Goal: Transaction & Acquisition: Register for event/course

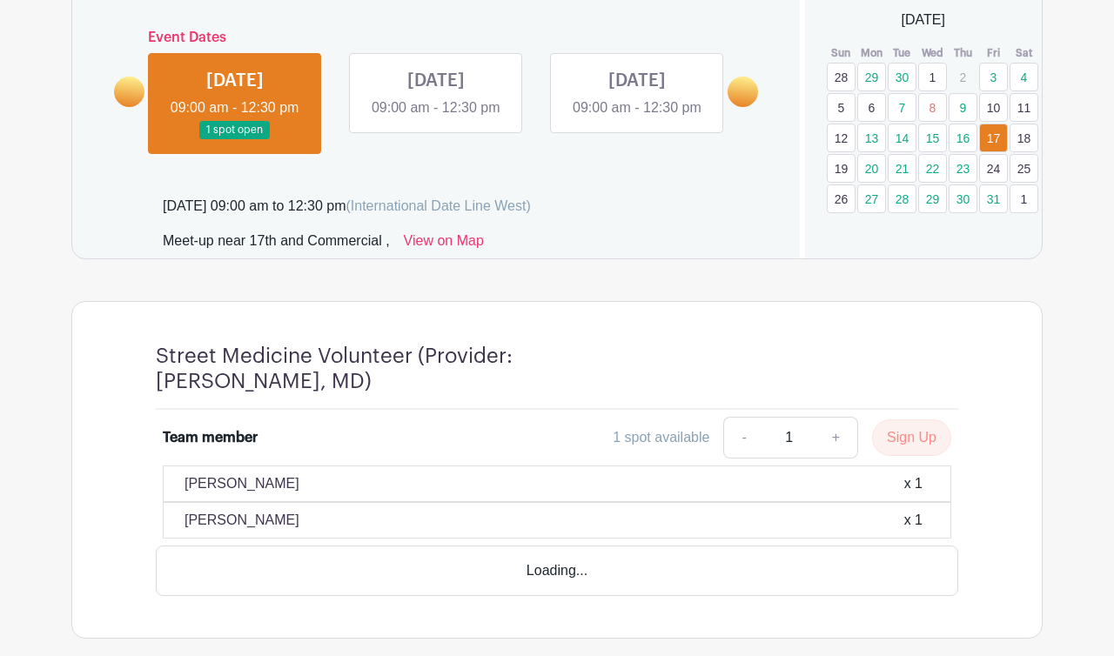
scroll to position [837, 0]
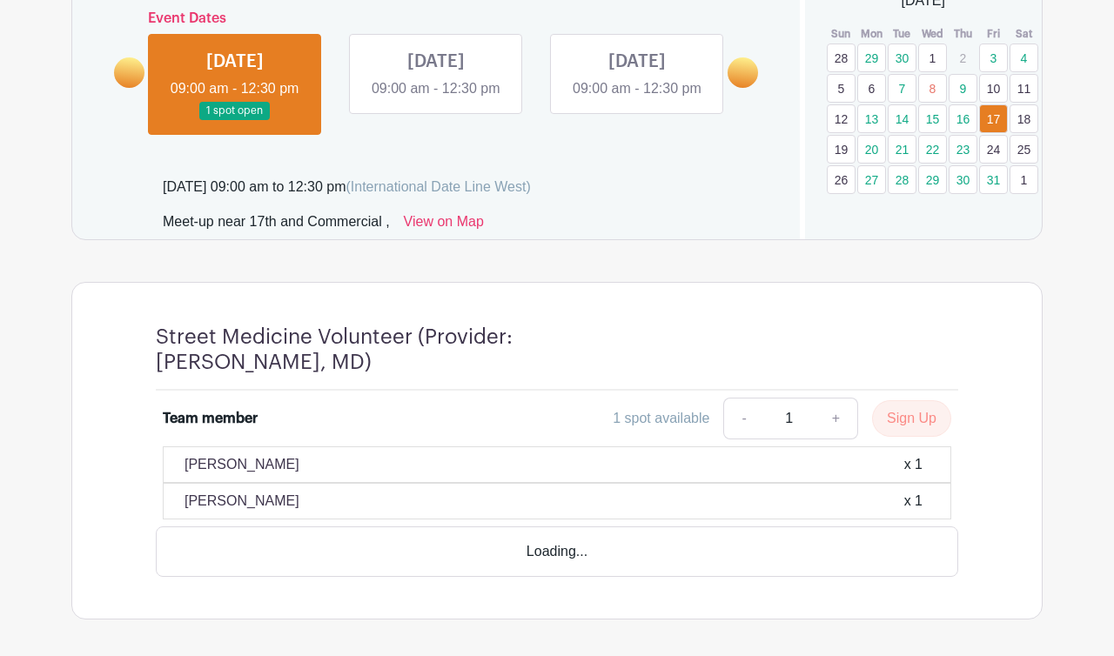
click at [1022, 56] on link "4" at bounding box center [1024, 58] width 29 height 29
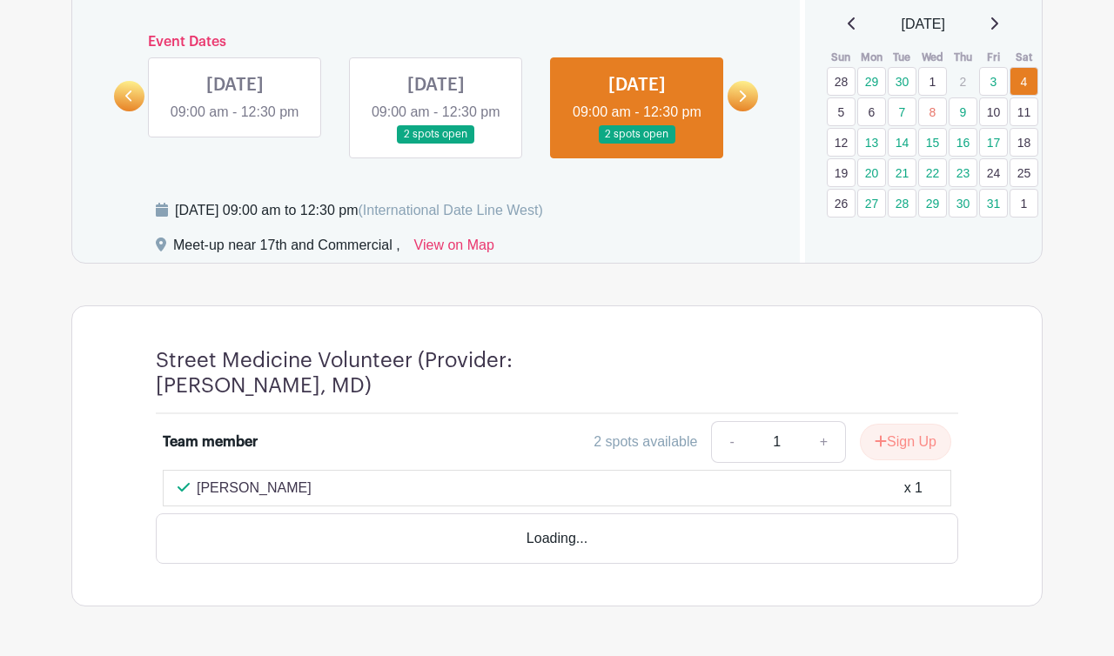
scroll to position [934, 0]
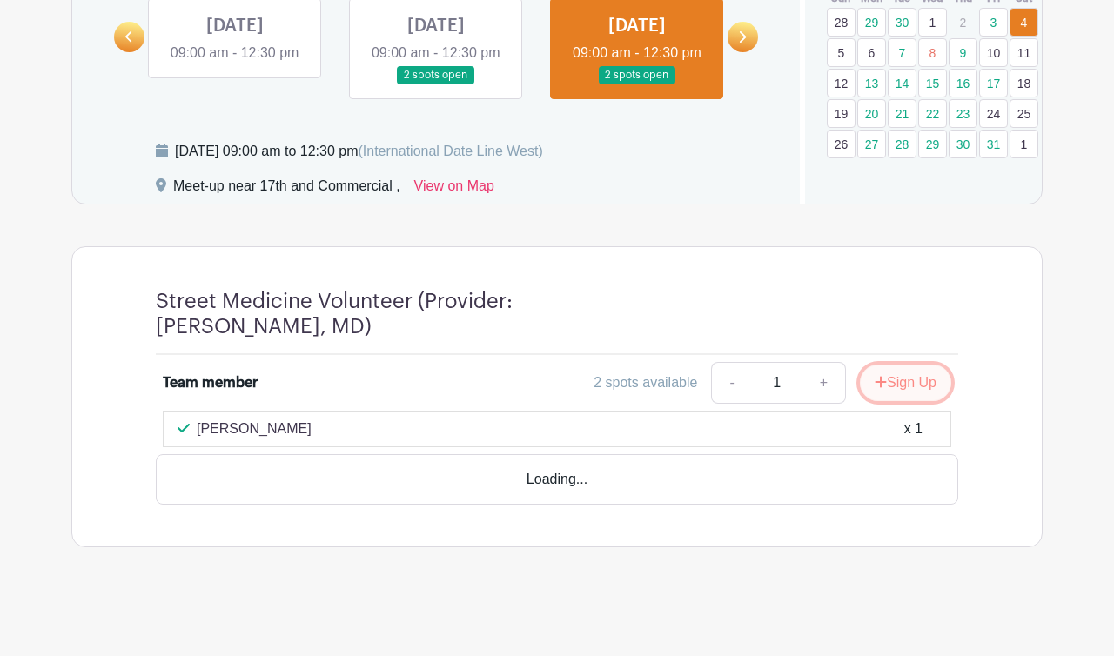
click at [903, 379] on button "Sign Up" at bounding box center [905, 383] width 91 height 37
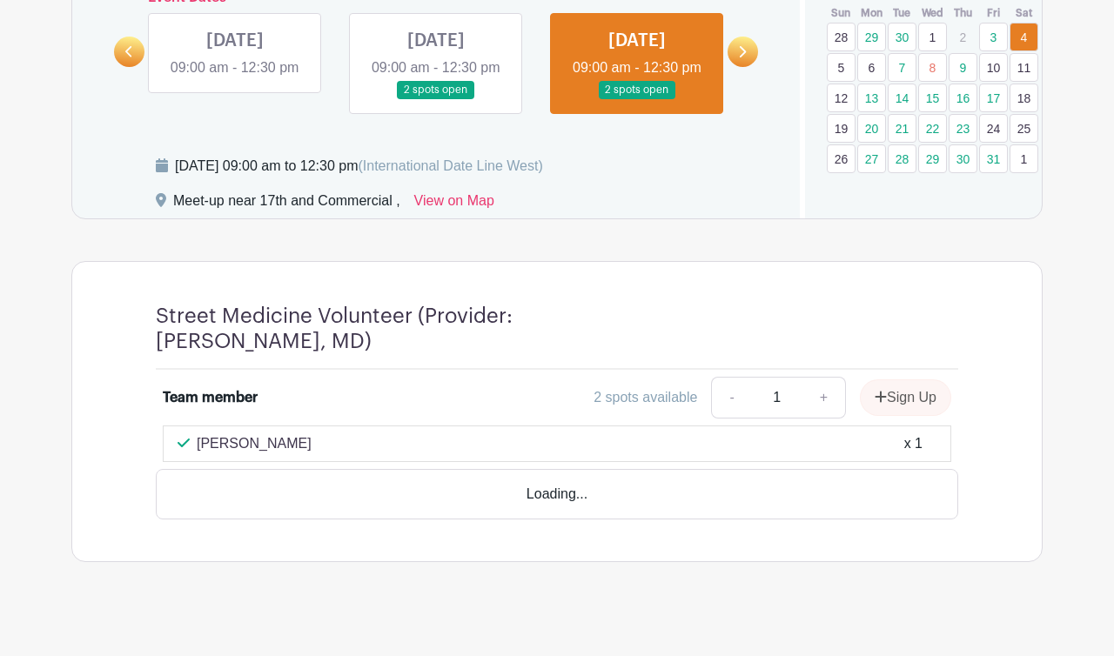
scroll to position [831, 0]
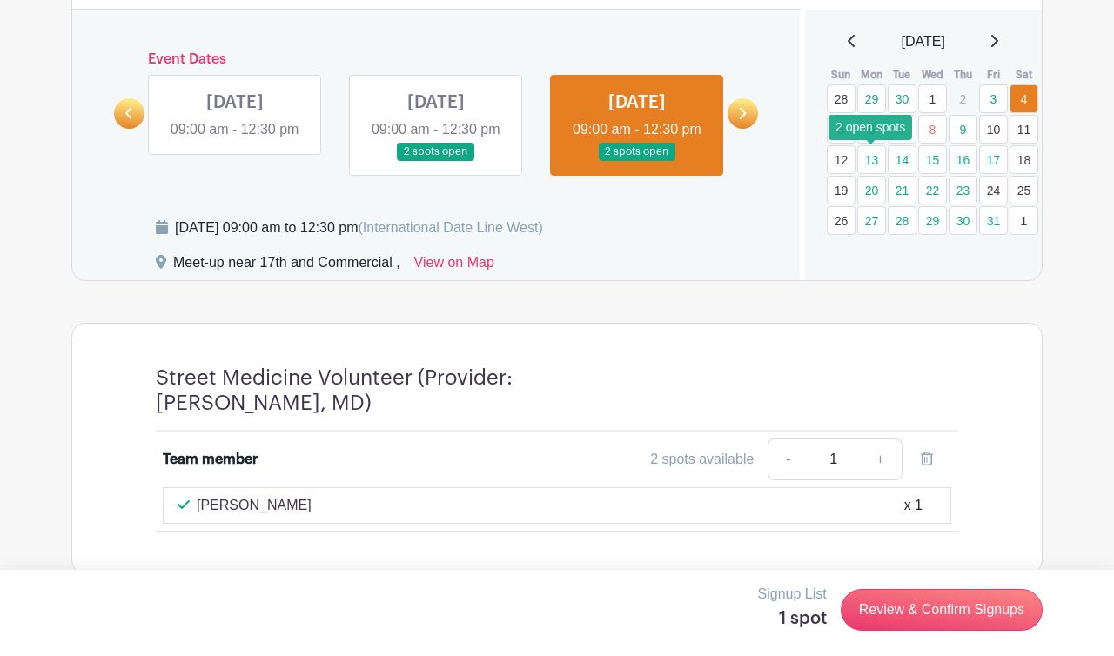
click at [875, 159] on link "13" at bounding box center [871, 159] width 29 height 29
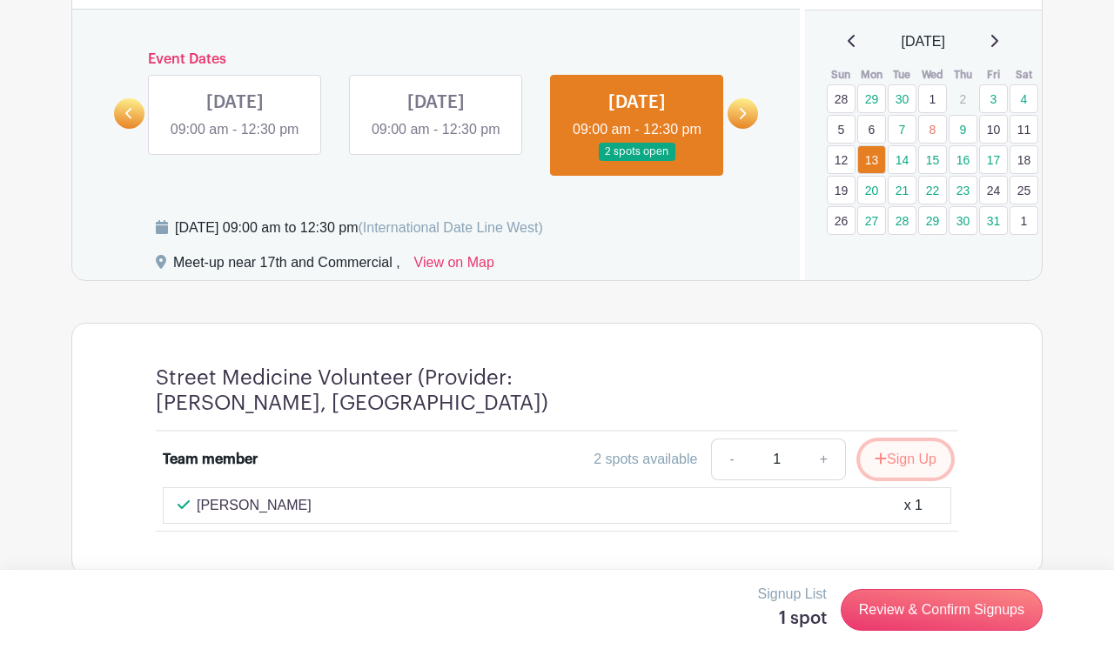
click at [904, 478] on button "Sign Up" at bounding box center [905, 459] width 91 height 37
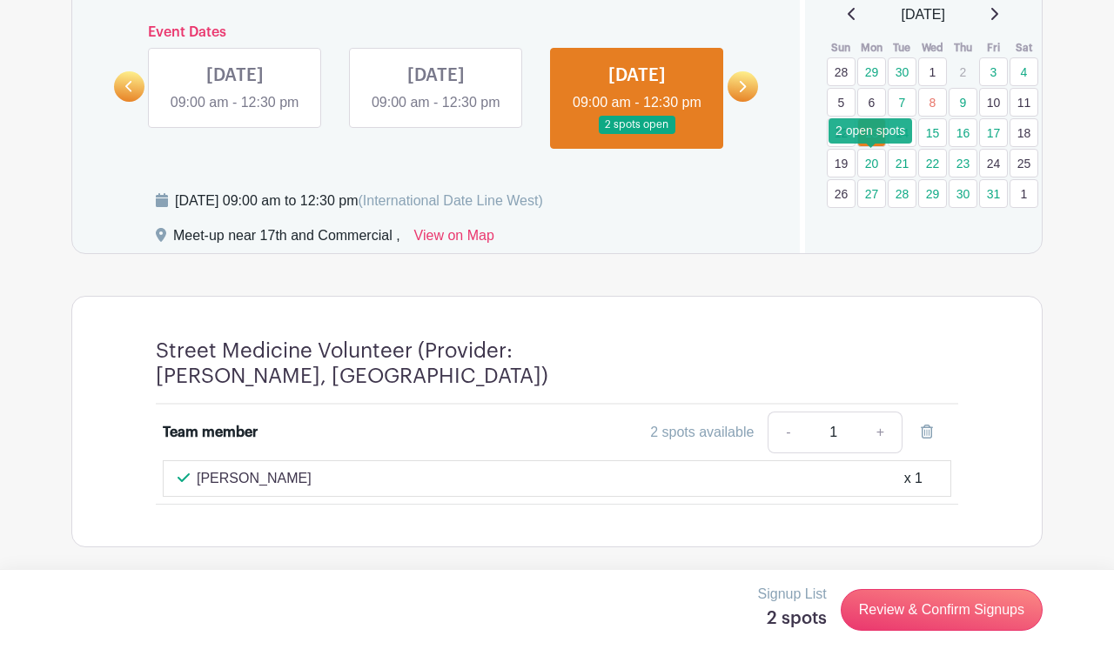
click at [870, 149] on link "20" at bounding box center [871, 163] width 29 height 29
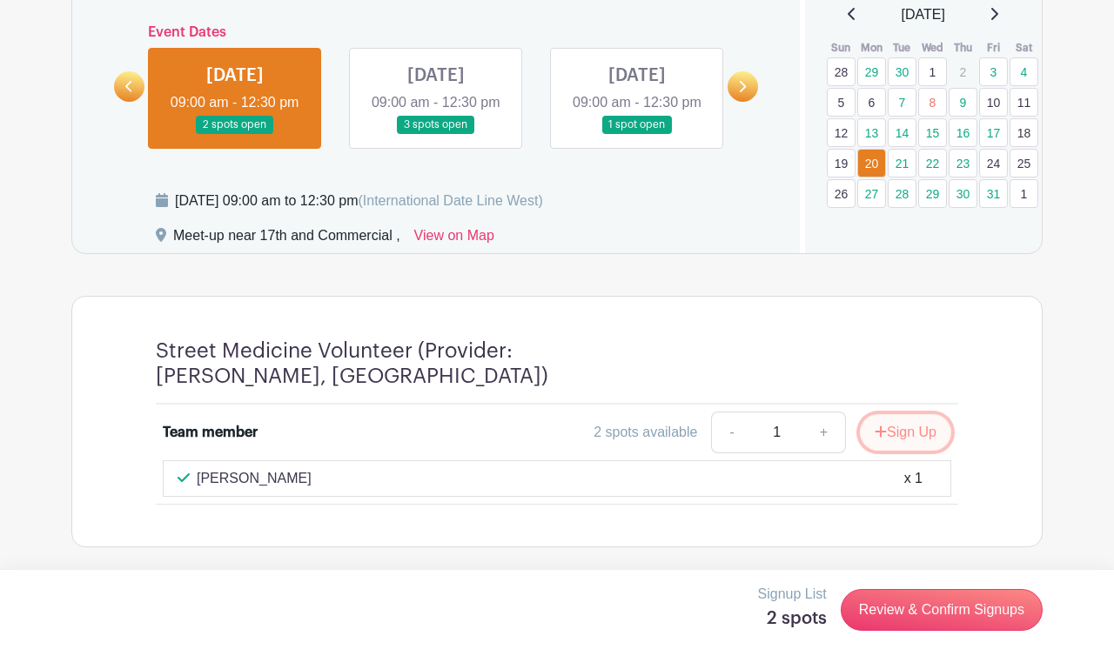
click at [899, 437] on button "Sign Up" at bounding box center [905, 432] width 91 height 37
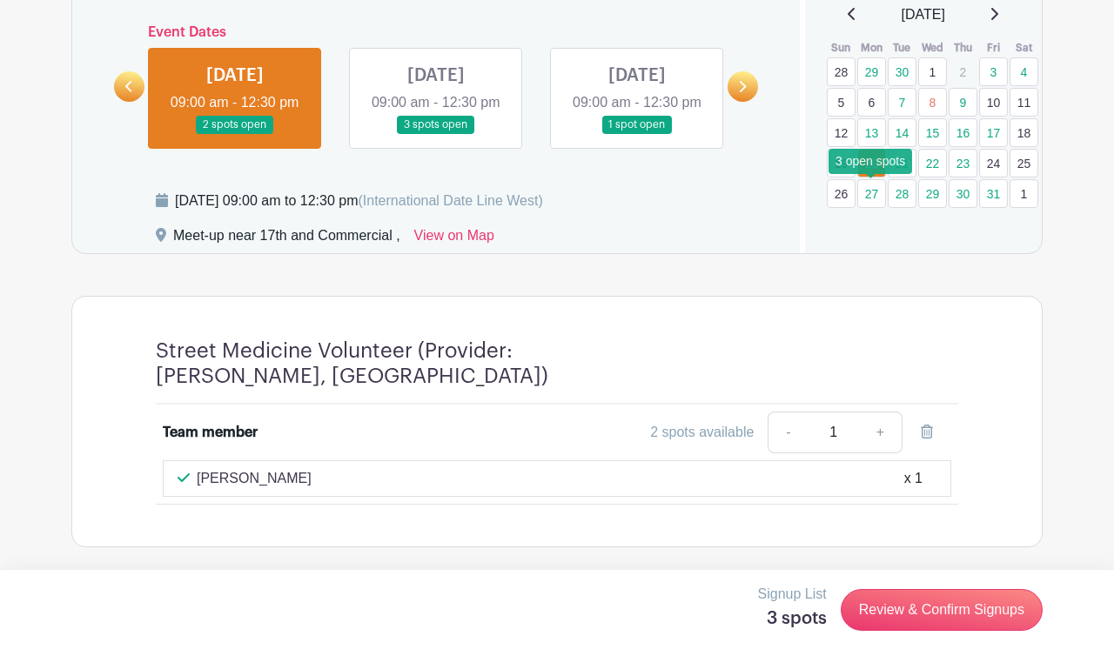
click at [868, 179] on link "27" at bounding box center [871, 193] width 29 height 29
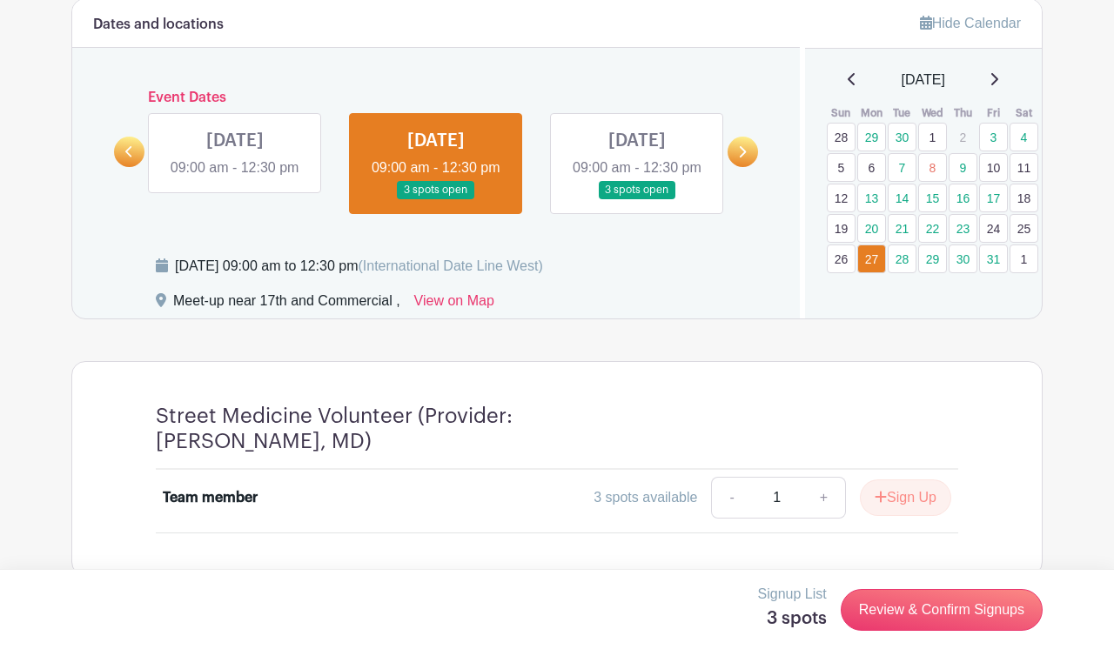
scroll to position [848, 0]
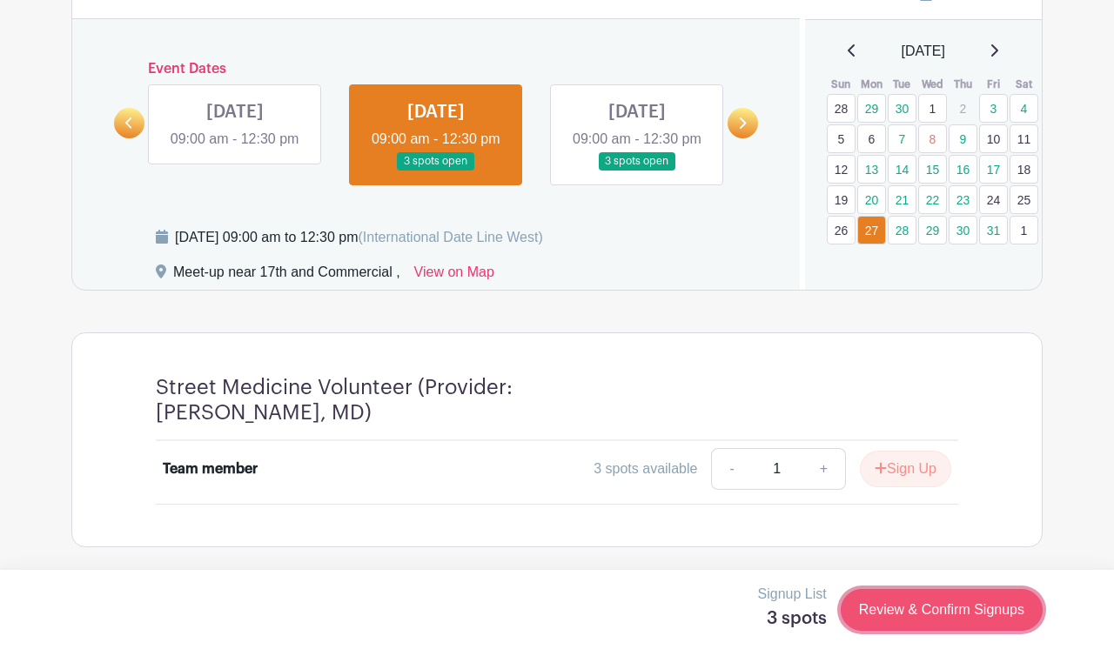
click at [961, 602] on link "Review & Confirm Signups" at bounding box center [942, 610] width 202 height 42
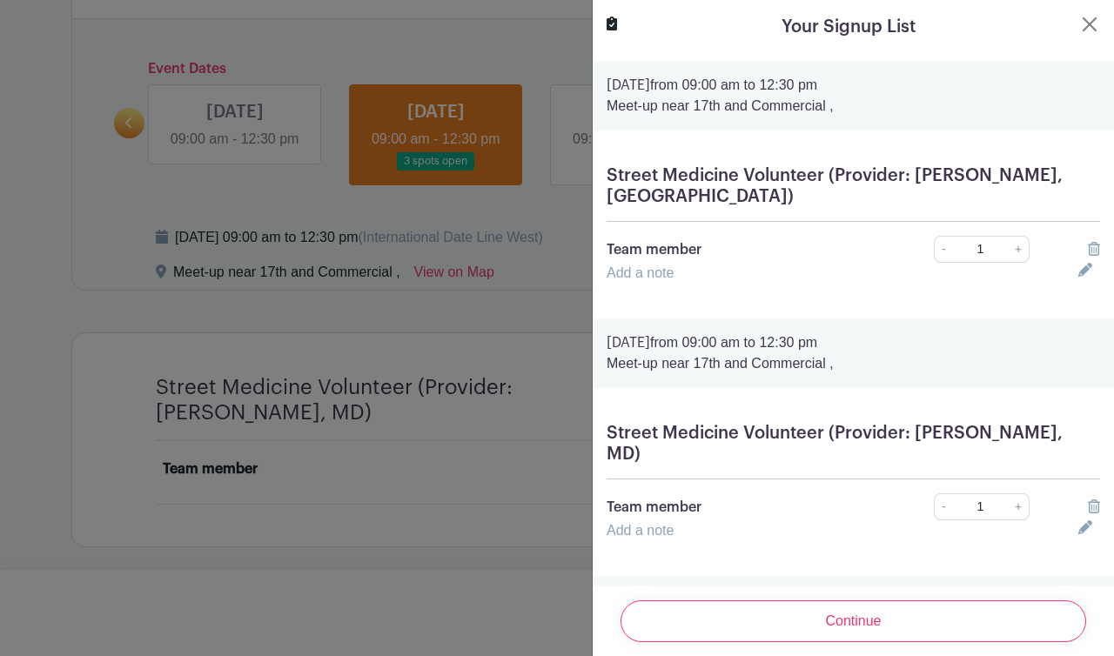
scroll to position [234, 0]
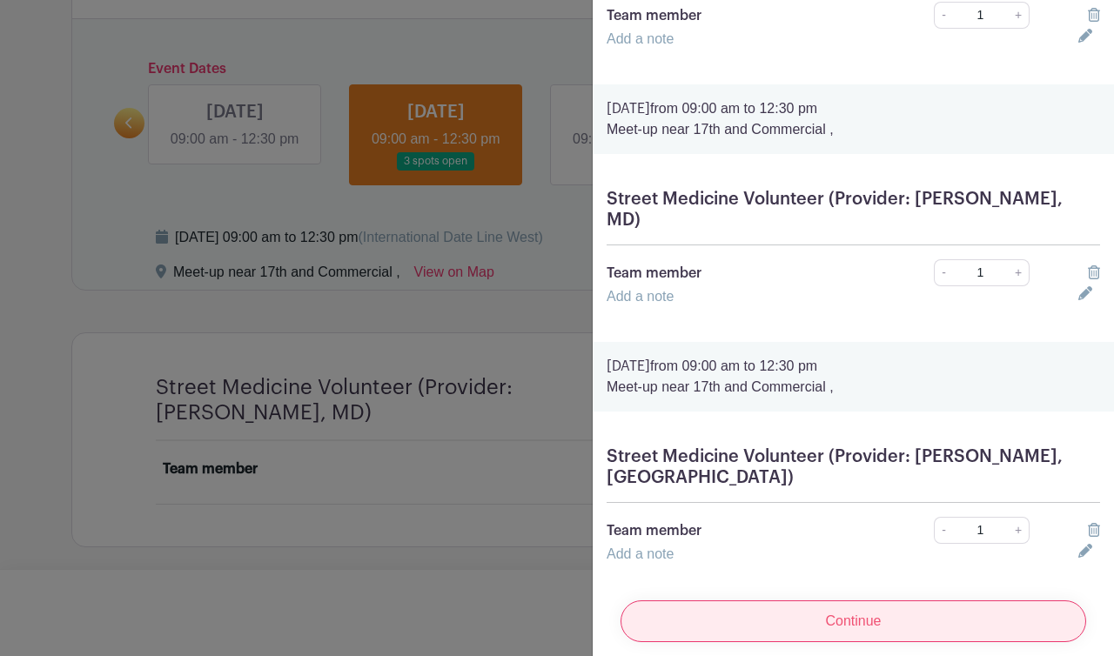
click at [852, 608] on input "Continue" at bounding box center [854, 622] width 466 height 42
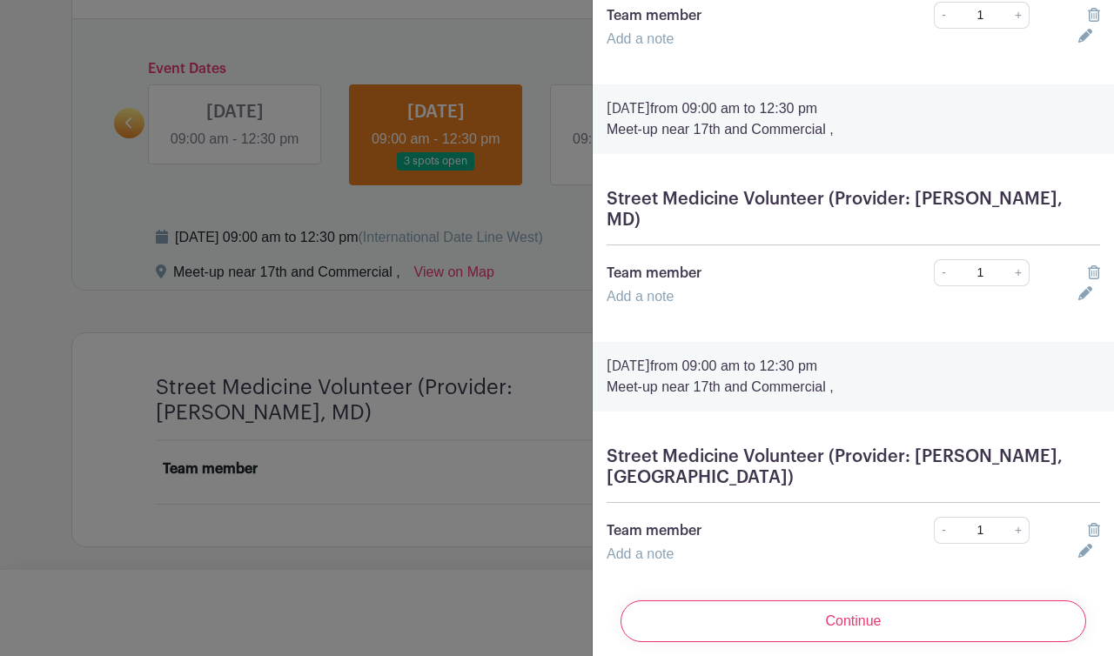
scroll to position [0, 0]
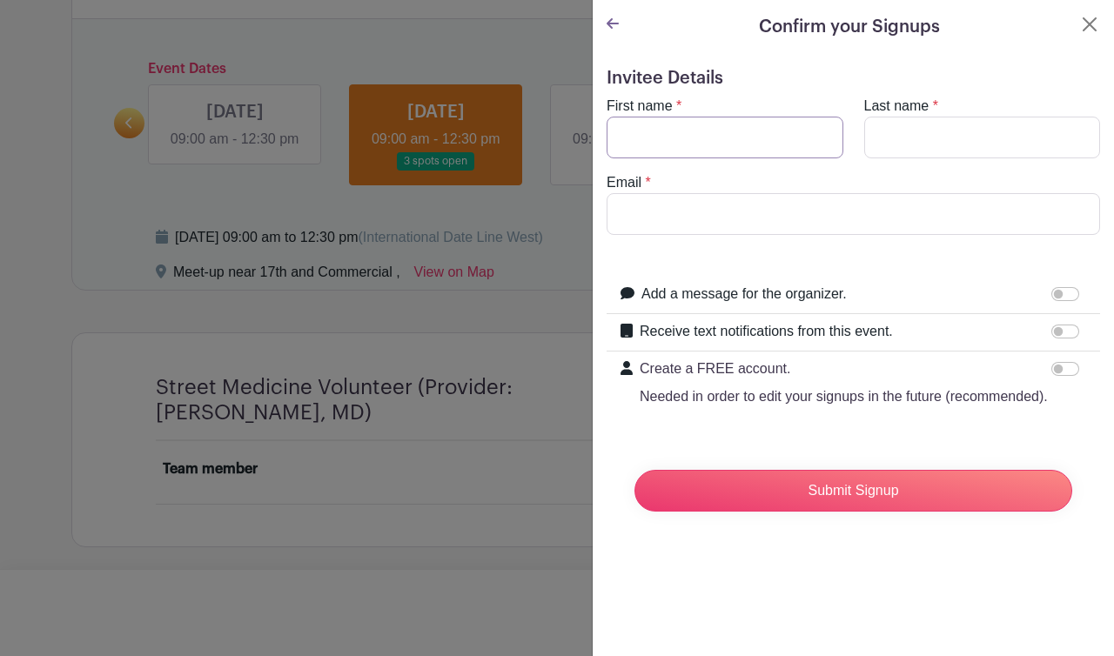
click at [769, 149] on input "First name" at bounding box center [725, 138] width 237 height 42
type input "Emily"
click at [929, 126] on input "Last name" at bounding box center [982, 138] width 237 height 42
type input "Anderson"
click at [820, 208] on input "Email" at bounding box center [854, 214] width 494 height 42
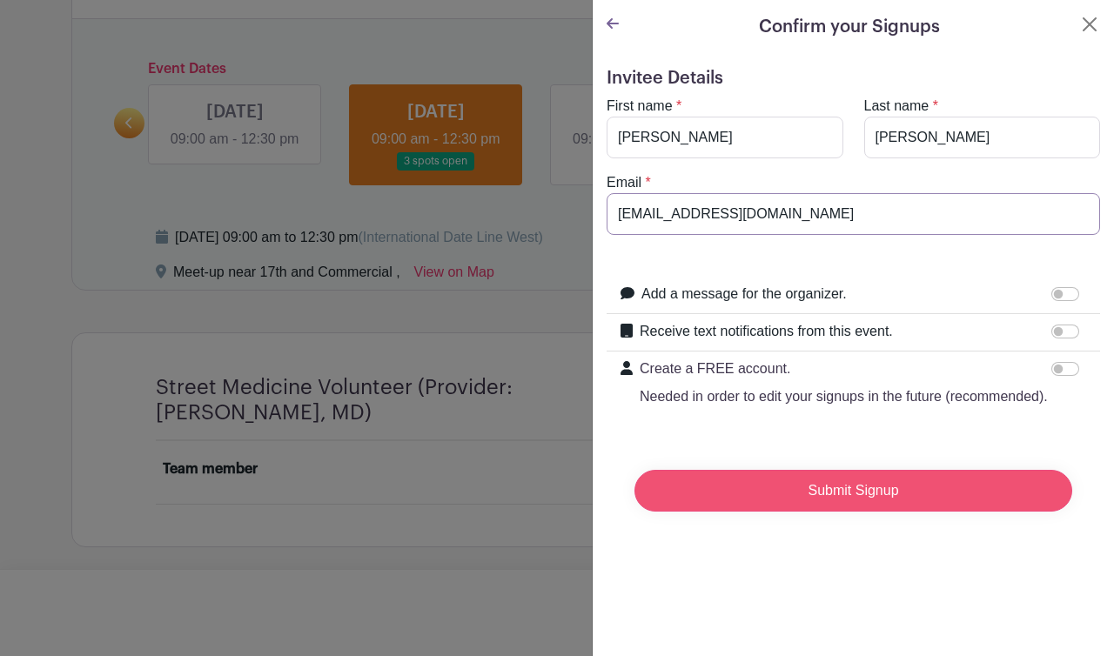
type input "emilyand.77@gmail.com"
click at [852, 488] on input "Submit Signup" at bounding box center [854, 491] width 438 height 42
